Goal: Task Accomplishment & Management: Use online tool/utility

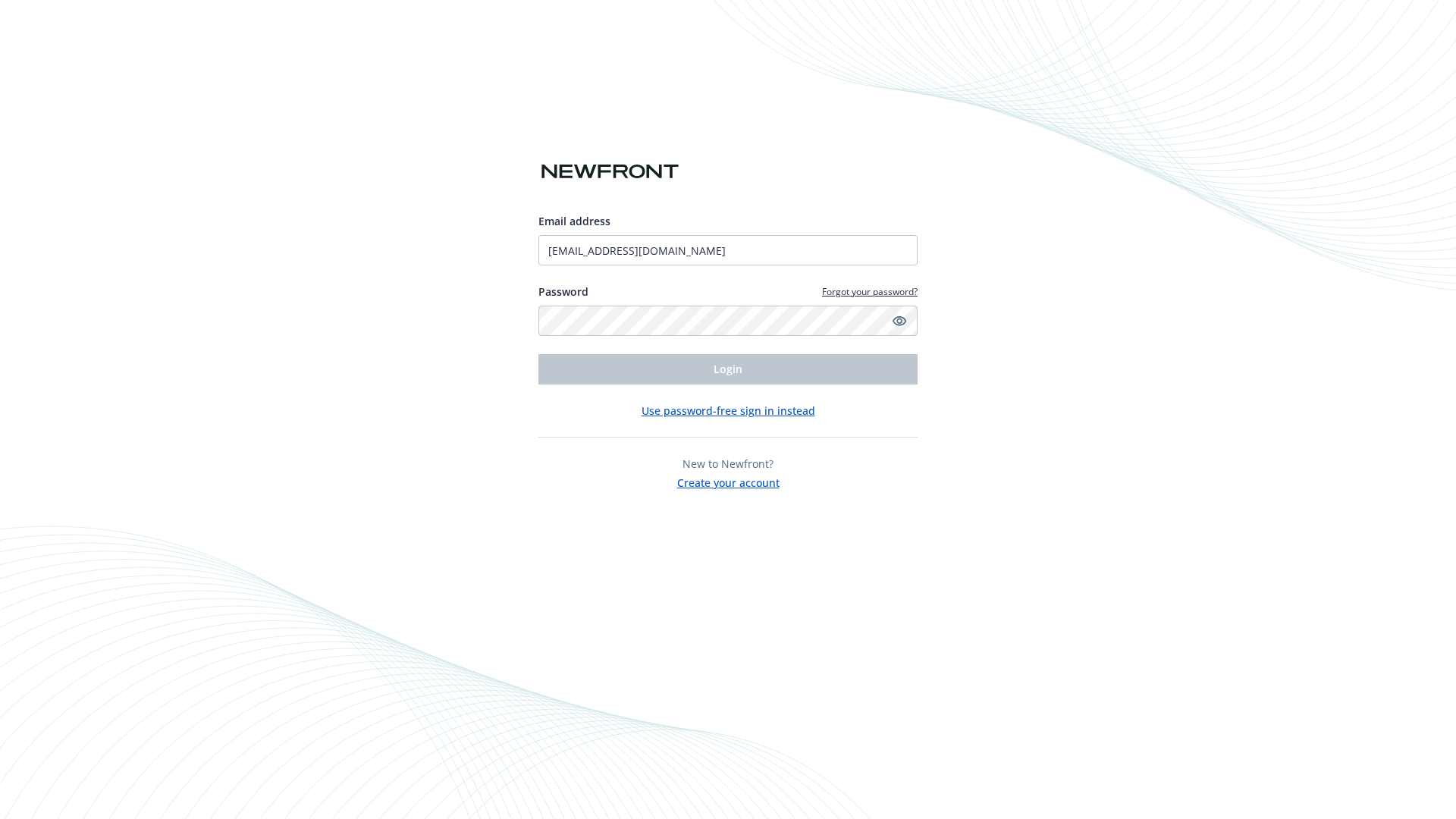
type input "[EMAIL_ADDRESS][DOMAIN_NAME]"
click at [728, 369] on span "Login" at bounding box center [728, 369] width 29 height 14
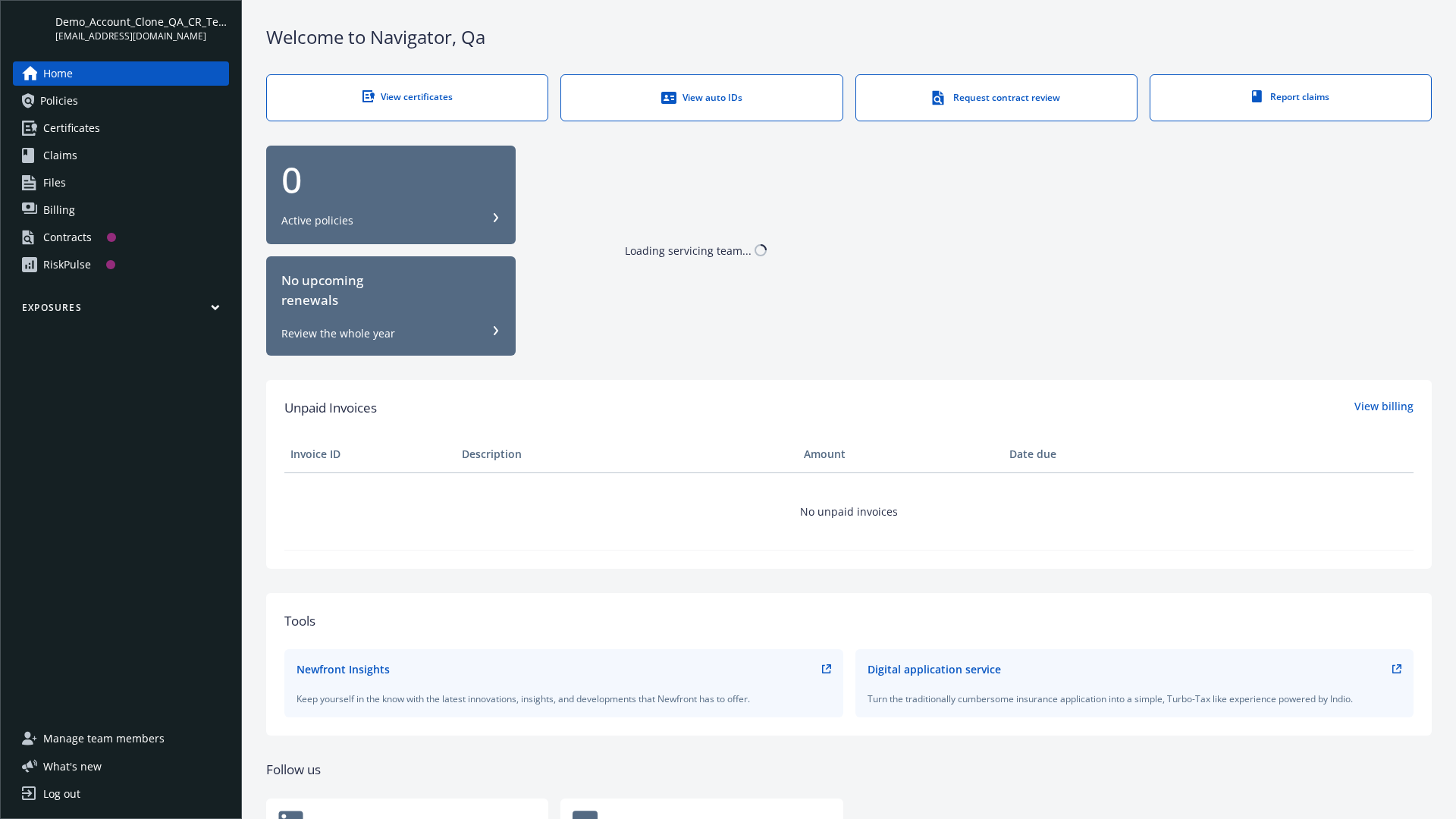
click at [142, 28] on span "Demo_Account_Clone_QA_CR_Tests_Prospect" at bounding box center [142, 22] width 174 height 16
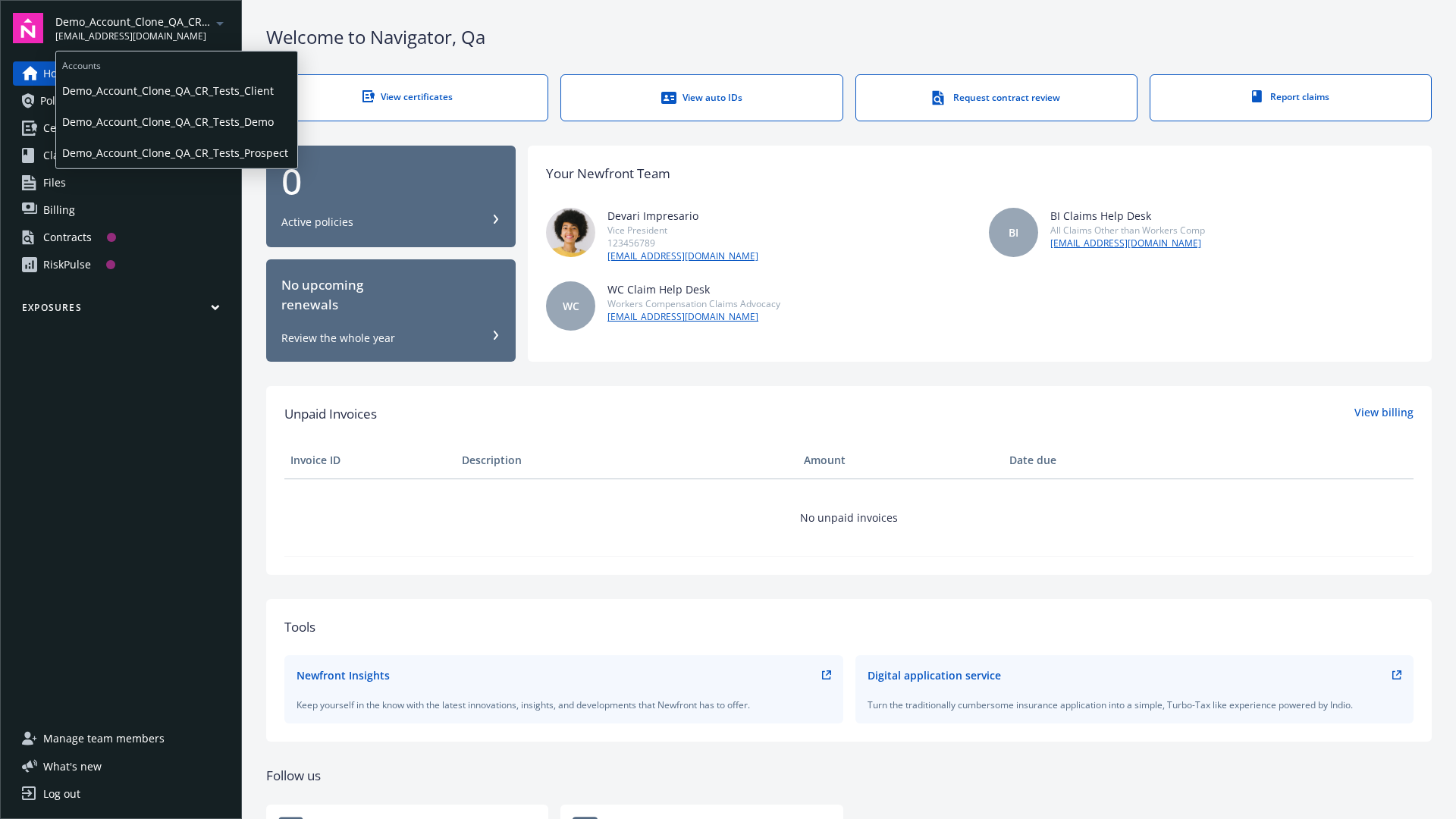
click at [176, 91] on span "Demo_Account_Clone_QA_CR_Tests_Client" at bounding box center [177, 91] width 229 height 31
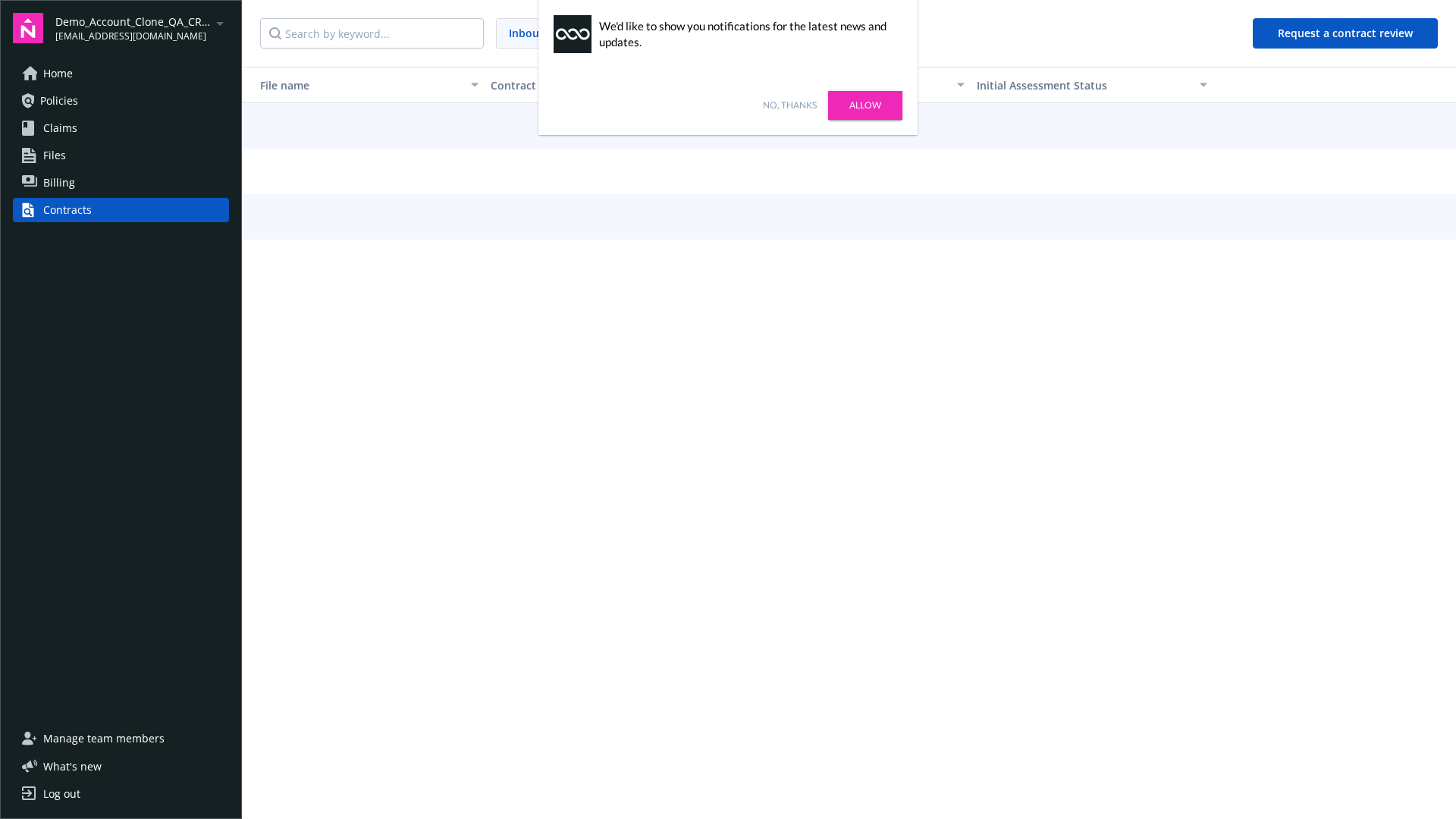
click at [790, 105] on link "No, thanks" at bounding box center [790, 105] width 54 height 14
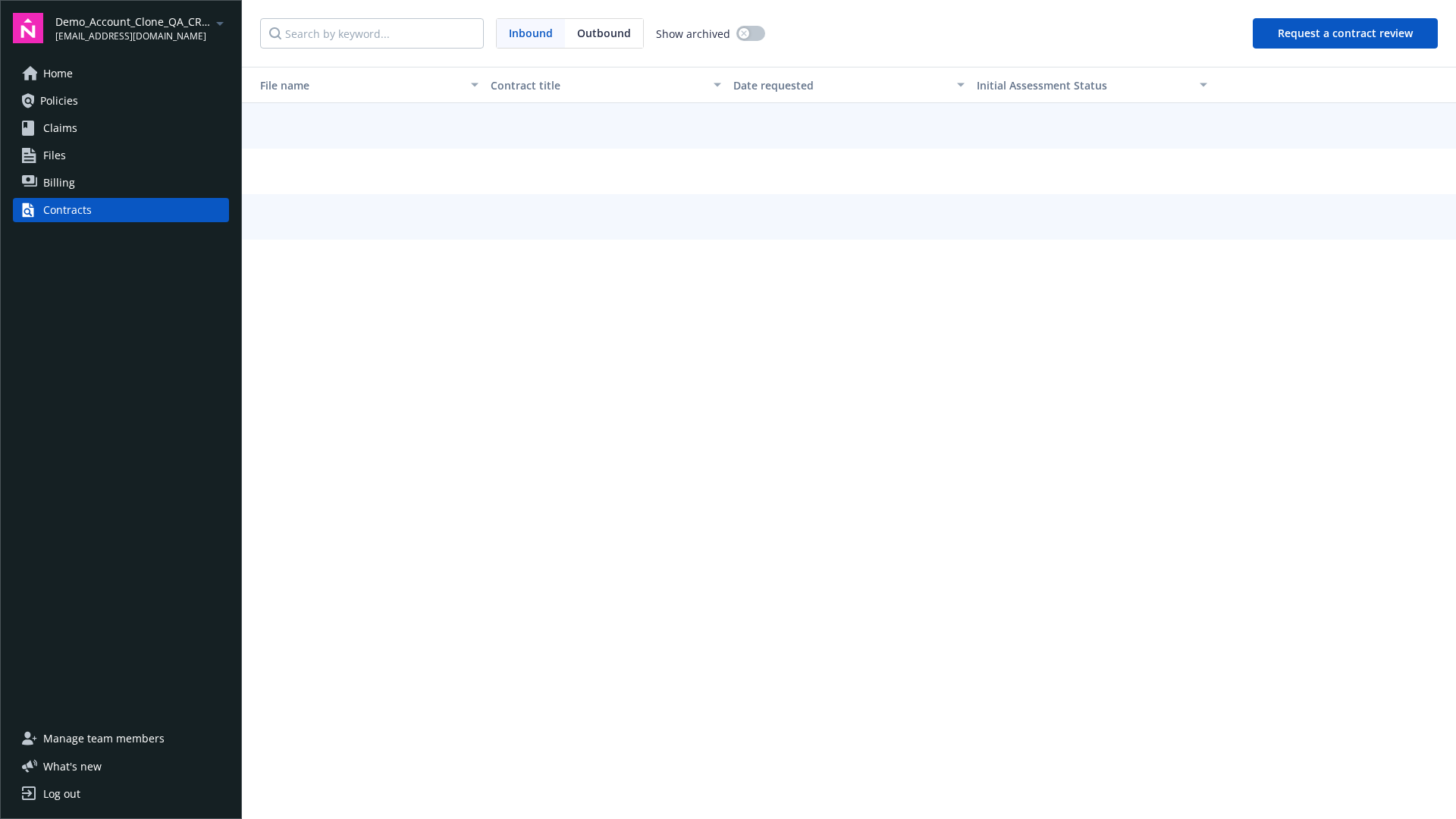
click at [1346, 34] on button "Request a contract review" at bounding box center [1345, 34] width 185 height 30
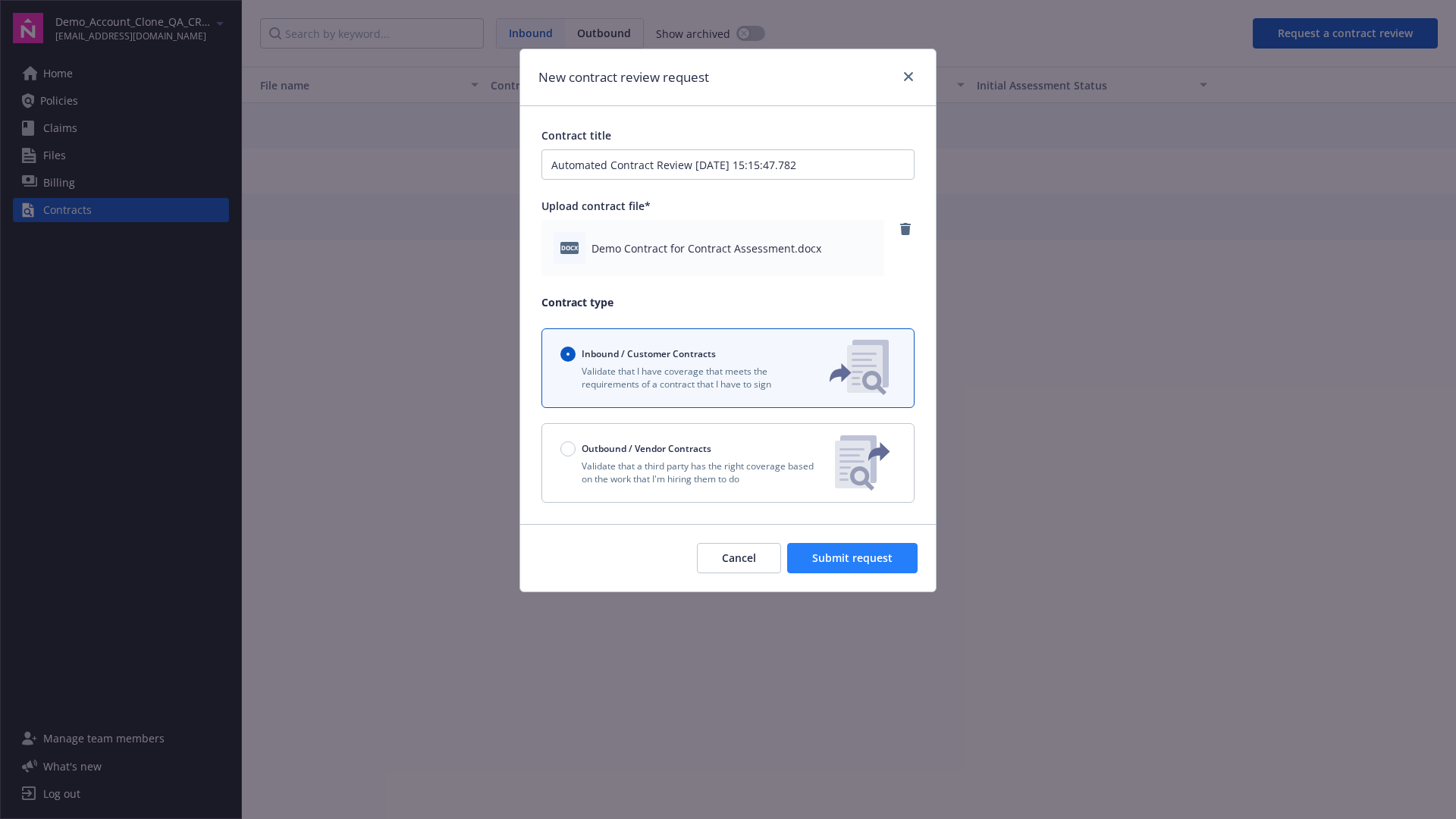
type input "Automated Contract Review 09-11-2025 15:15:47.782"
click at [853, 558] on span "Submit request" at bounding box center [852, 558] width 80 height 14
